Goal: Obtain resource: Obtain resource

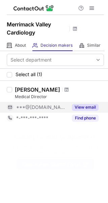
click at [86, 108] on button "View email" at bounding box center [85, 107] width 27 height 7
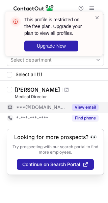
click at [86, 107] on button "View email" at bounding box center [85, 107] width 27 height 7
